Goal: Information Seeking & Learning: Compare options

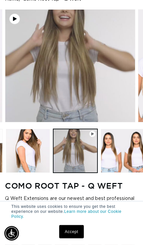
scroll to position [0, 141]
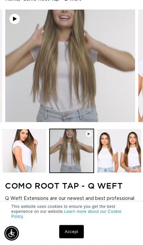
click at [9, 17] on img "Gallery Viewer" at bounding box center [69, 66] width 129 height 113
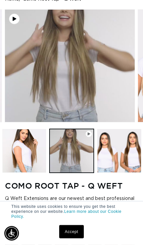
scroll to position [0, 531]
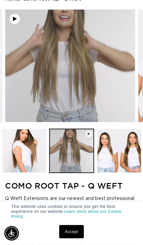
click at [29, 60] on img "Gallery Viewer" at bounding box center [69, 66] width 129 height 113
click at [89, 168] on button "Play video 1 in gallery view" at bounding box center [71, 151] width 44 height 44
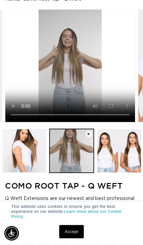
click at [71, 234] on link "Accept" at bounding box center [71, 231] width 25 height 13
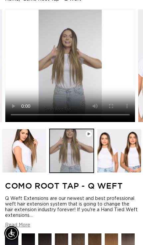
scroll to position [0, 125]
click at [70, 84] on video "Como Root Tap - Q Weft" at bounding box center [69, 66] width 129 height 113
click at [128, 14] on video "Como Root Tap - Q Weft" at bounding box center [69, 66] width 129 height 113
click at [126, 60] on video "Como Root Tap - Q Weft" at bounding box center [69, 66] width 129 height 113
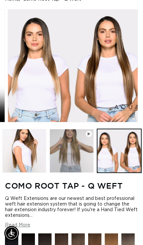
scroll to position [0, 125]
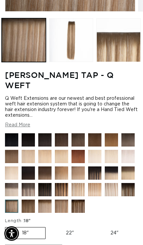
scroll to position [171, 0]
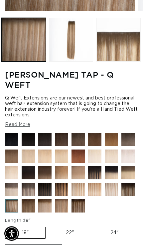
click at [64, 206] on img at bounding box center [66, 194] width 23 height 23
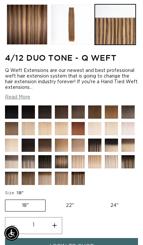
scroll to position [192, 0]
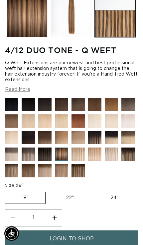
click at [60, 188] on img at bounding box center [66, 175] width 23 height 23
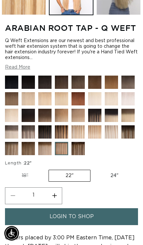
scroll to position [218, 0]
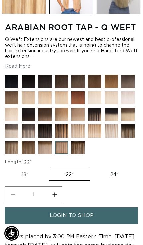
click at [128, 148] on img at bounding box center [132, 135] width 23 height 23
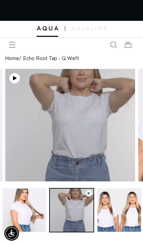
scroll to position [0, 251]
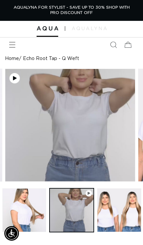
click at [8, 76] on img "Gallery Viewer" at bounding box center [69, 125] width 129 height 113
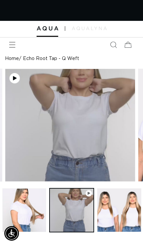
scroll to position [0, 0]
click at [10, 72] on img "Gallery Viewer" at bounding box center [69, 125] width 129 height 113
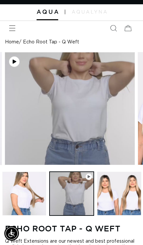
scroll to position [0, 531]
click at [86, 128] on img "Gallery Viewer" at bounding box center [69, 108] width 129 height 113
click at [11, 55] on img "Gallery Viewer" at bounding box center [69, 108] width 129 height 113
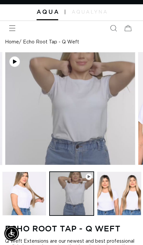
scroll to position [0, 125]
click at [85, 212] on button "Play video 1 in gallery view" at bounding box center [71, 194] width 44 height 44
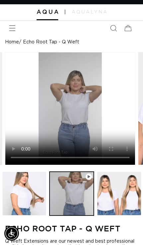
click at [127, 56] on video "Echo Root Tap - Q Weft" at bounding box center [69, 108] width 129 height 113
click at [122, 98] on video "Echo Root Tap - Q Weft" at bounding box center [69, 108] width 129 height 113
click at [28, 216] on button "Load image 4 in gallery view" at bounding box center [24, 194] width 44 height 44
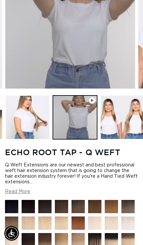
scroll to position [0, 141]
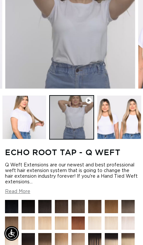
click at [117, 140] on button "Load image 5 in gallery view" at bounding box center [119, 118] width 44 height 44
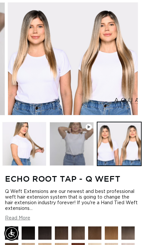
scroll to position [0, 251]
